Goal: Task Accomplishment & Management: Use online tool/utility

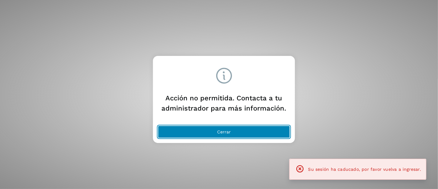
click at [211, 134] on button "Cerrar" at bounding box center [224, 131] width 132 height 12
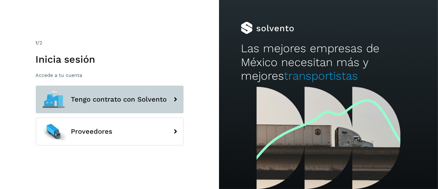
click at [113, 98] on span "Tengo contrato con Solvento" at bounding box center [119, 99] width 96 height 7
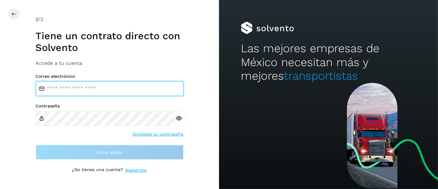
type input "**********"
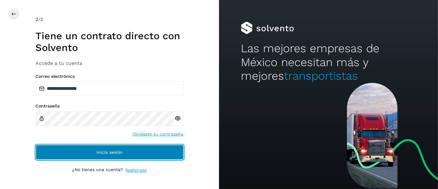
click at [109, 150] on span "Inicia sesión" at bounding box center [109, 152] width 26 height 4
click at [94, 150] on button "Inicia sesión" at bounding box center [110, 152] width 148 height 15
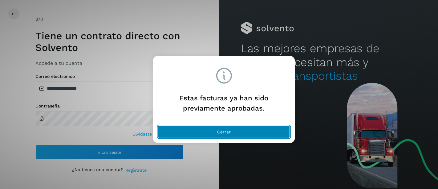
click at [196, 130] on button "Cerrar" at bounding box center [224, 131] width 132 height 12
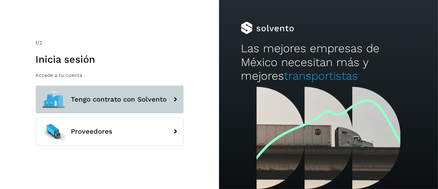
click at [106, 96] on span "Tengo contrato con Solvento" at bounding box center [119, 99] width 96 height 7
click at [126, 102] on span "Tengo contrato con Solvento" at bounding box center [119, 99] width 96 height 7
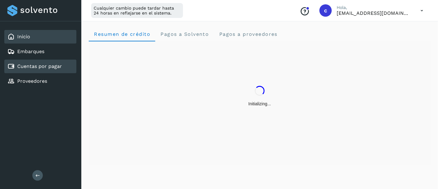
click at [43, 63] on div "Cuentas por pagar" at bounding box center [34, 66] width 55 height 7
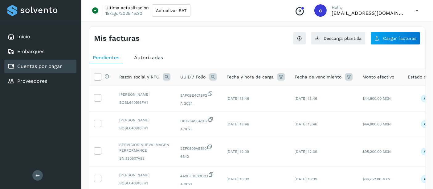
click at [211, 76] on icon at bounding box center [212, 76] width 7 height 7
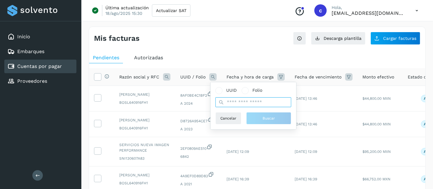
click at [246, 103] on input "text" at bounding box center [253, 102] width 76 height 10
paste input "**********"
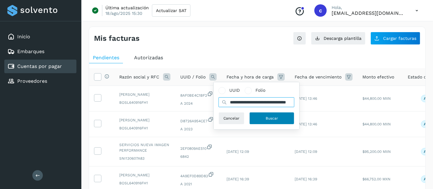
type input "**********"
click at [267, 115] on span "Buscar" at bounding box center [272, 118] width 12 height 6
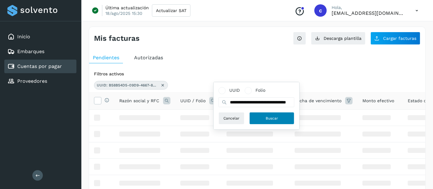
scroll to position [0, 0]
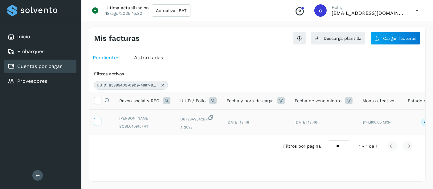
click at [96, 120] on icon at bounding box center [97, 121] width 6 height 6
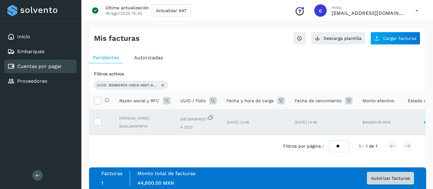
click at [384, 174] on button "Autorizar facturas" at bounding box center [390, 178] width 47 height 12
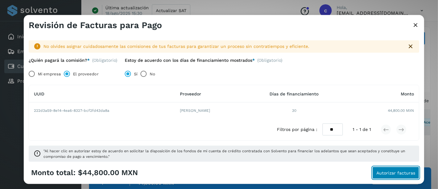
click at [386, 172] on span "Autorizar facturas" at bounding box center [396, 172] width 39 height 4
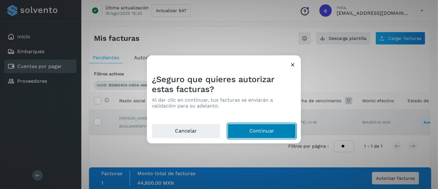
click at [271, 132] on button "Continuar" at bounding box center [262, 131] width 68 height 15
